Goal: Navigation & Orientation: Find specific page/section

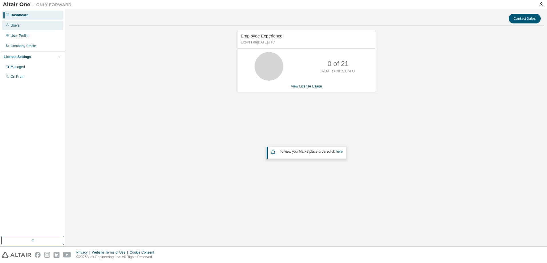
click at [21, 25] on div "Users" at bounding box center [32, 25] width 61 height 9
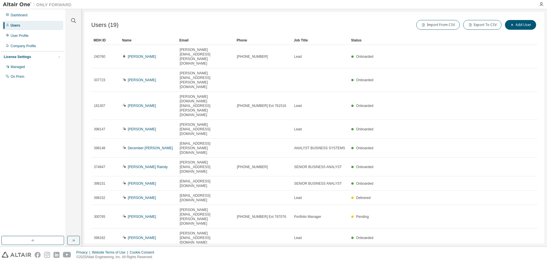
drag, startPoint x: 36, startPoint y: 38, endPoint x: 61, endPoint y: 41, distance: 25.4
click at [36, 38] on div "User Profile" at bounding box center [32, 35] width 61 height 9
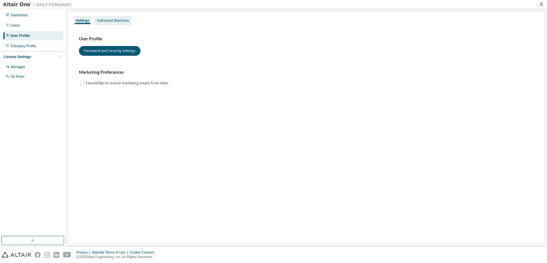
click at [121, 18] on div "Authorized Machines" at bounding box center [112, 20] width 37 height 9
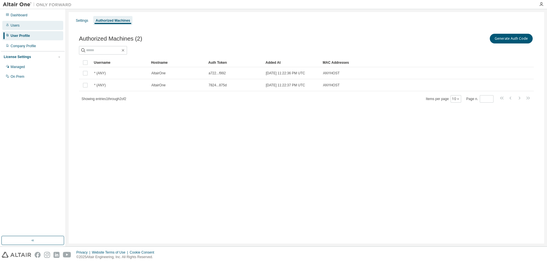
click at [26, 26] on div "Users" at bounding box center [32, 25] width 61 height 9
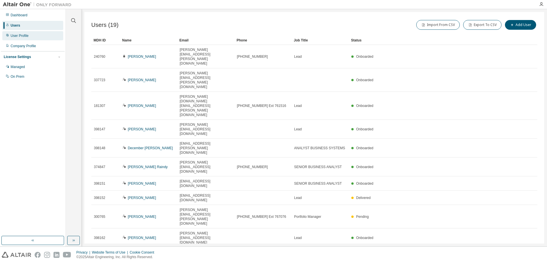
click at [30, 37] on div "User Profile" at bounding box center [32, 35] width 61 height 9
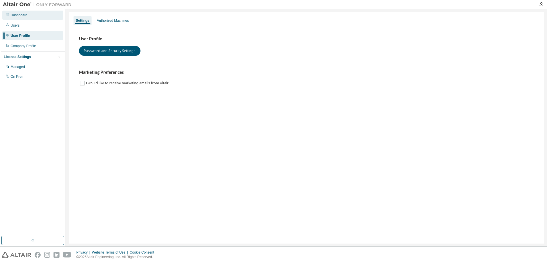
click at [19, 18] on div "Dashboard" at bounding box center [32, 15] width 61 height 9
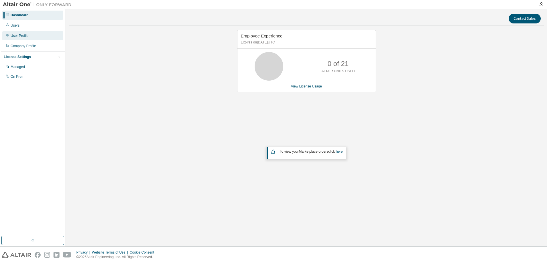
click at [12, 33] on div "User Profile" at bounding box center [32, 35] width 61 height 9
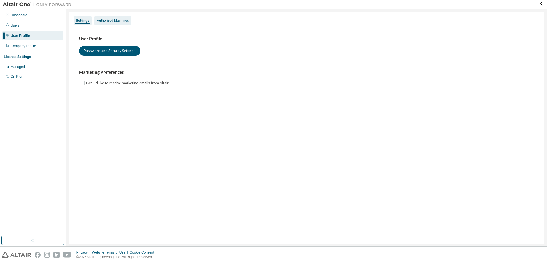
click at [117, 20] on div "Authorized Machines" at bounding box center [113, 20] width 32 height 5
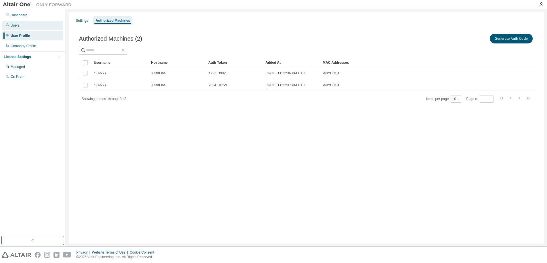
click at [23, 25] on div "Users" at bounding box center [32, 25] width 61 height 9
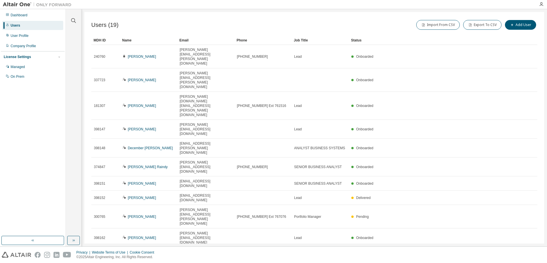
click at [522, 251] on icon "button" at bounding box center [523, 254] width 7 height 7
type input "*"
